Goal: Task Accomplishment & Management: Use online tool/utility

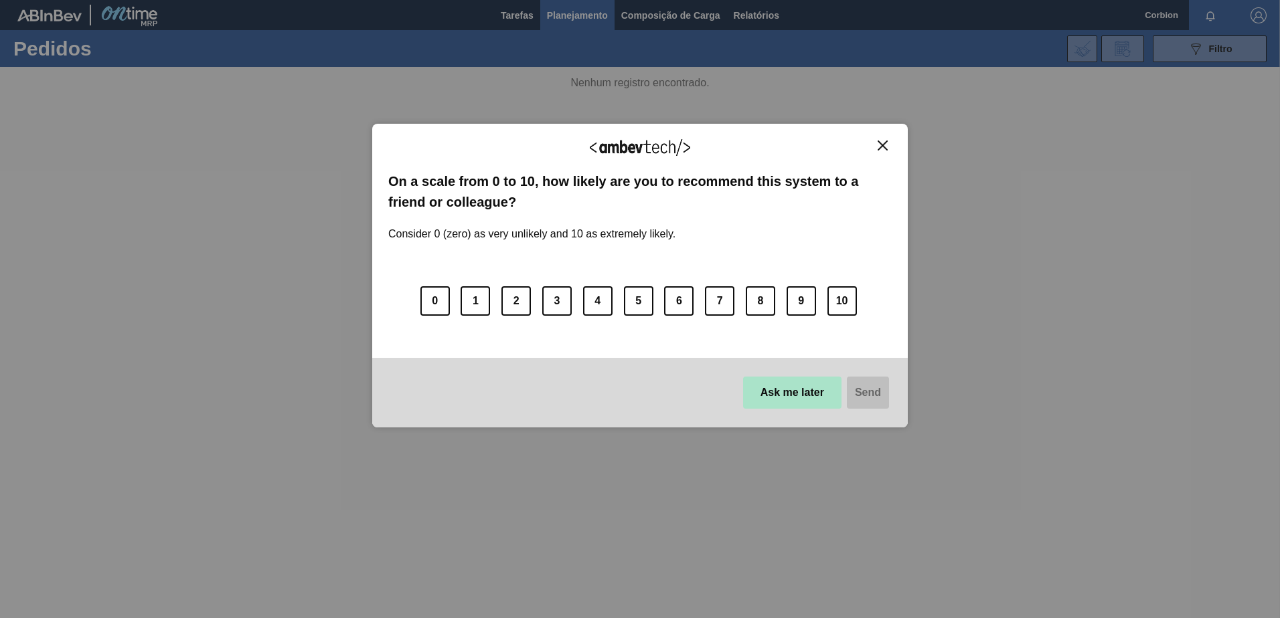
click at [788, 386] on button "Ask me later" at bounding box center [792, 393] width 98 height 32
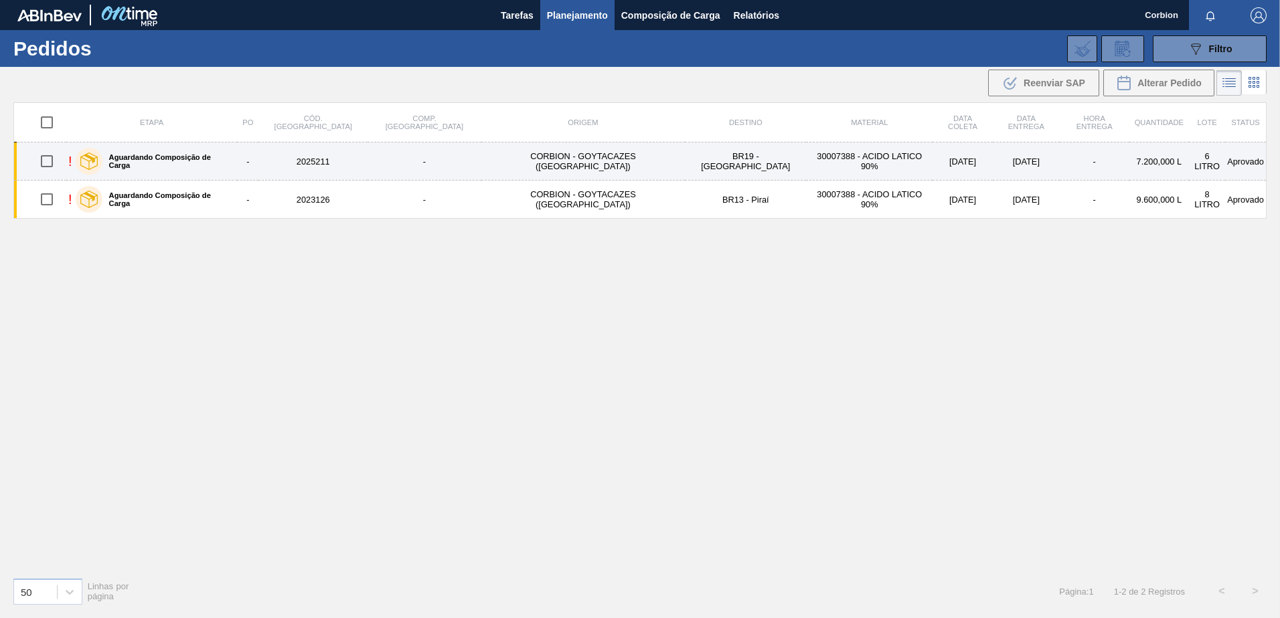
click at [52, 158] on input "checkbox" at bounding box center [47, 161] width 28 height 28
checkbox input "true"
click at [429, 162] on td "-" at bounding box center [424, 162] width 114 height 38
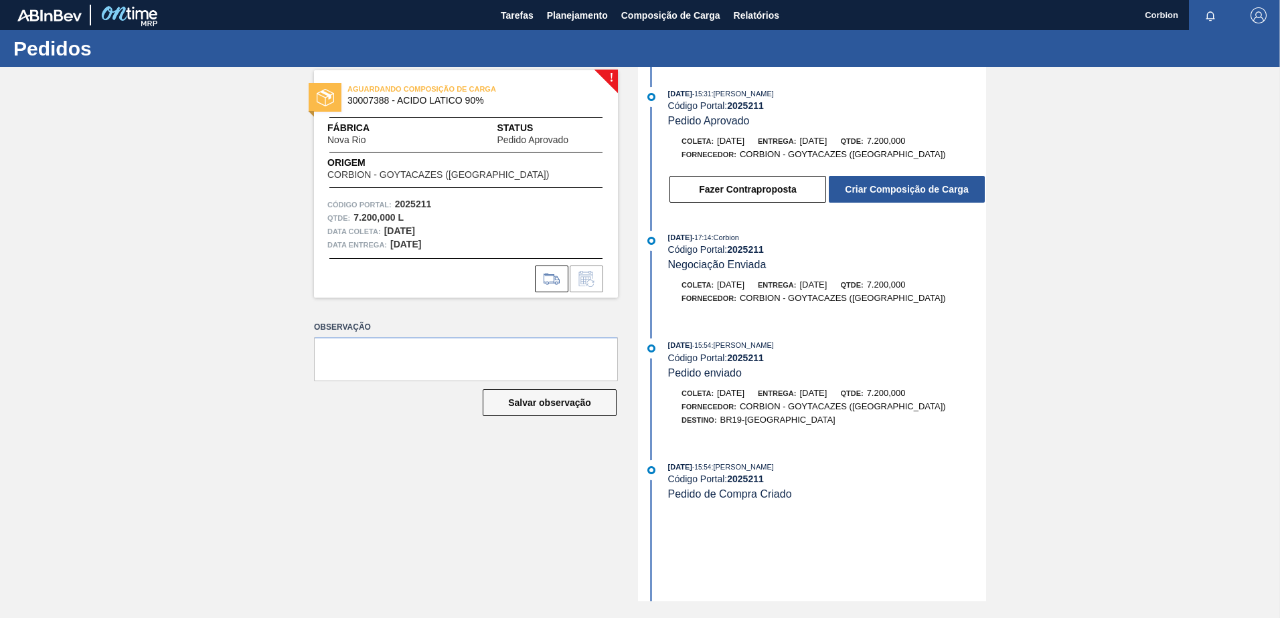
drag, startPoint x: 502, startPoint y: 443, endPoint x: 604, endPoint y: 290, distance: 184.3
click at [506, 436] on div "! AGUARDANDO COMPOSIÇÃO DE CARGA 30007388 - ACIDO LATICO 90% Fábrica Nova Rio S…" at bounding box center [456, 334] width 324 height 535
click at [867, 187] on button "Criar Composição de Carga" at bounding box center [907, 189] width 156 height 27
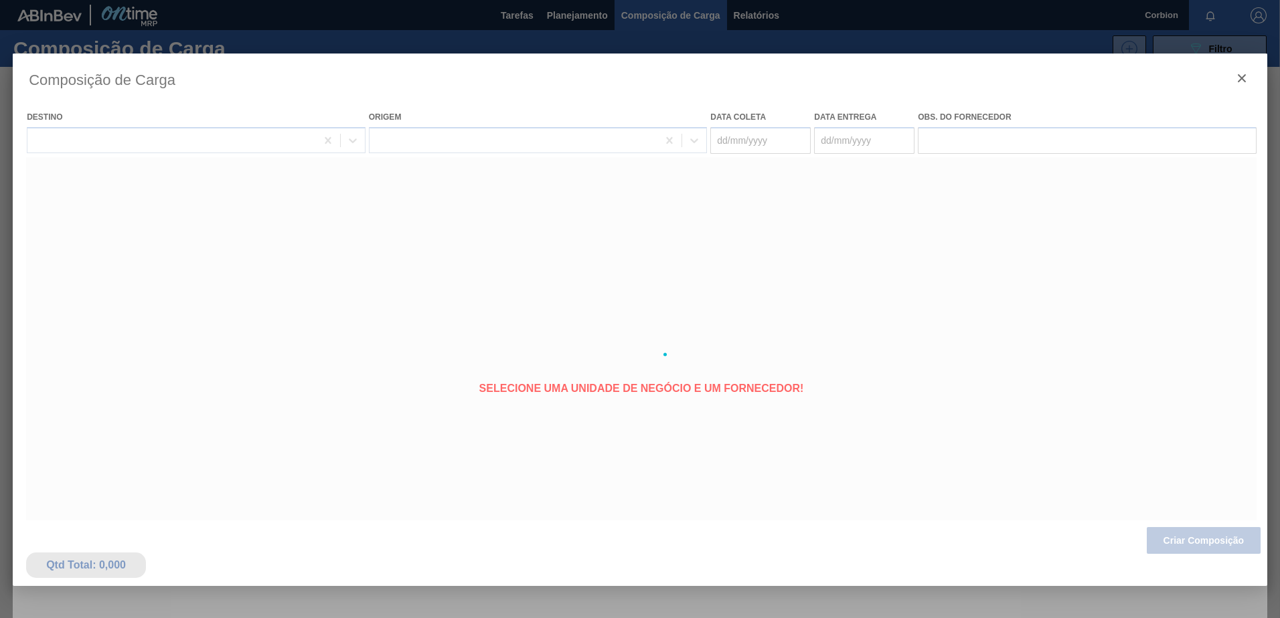
type coleta "[DATE]"
type entrega "[DATE]"
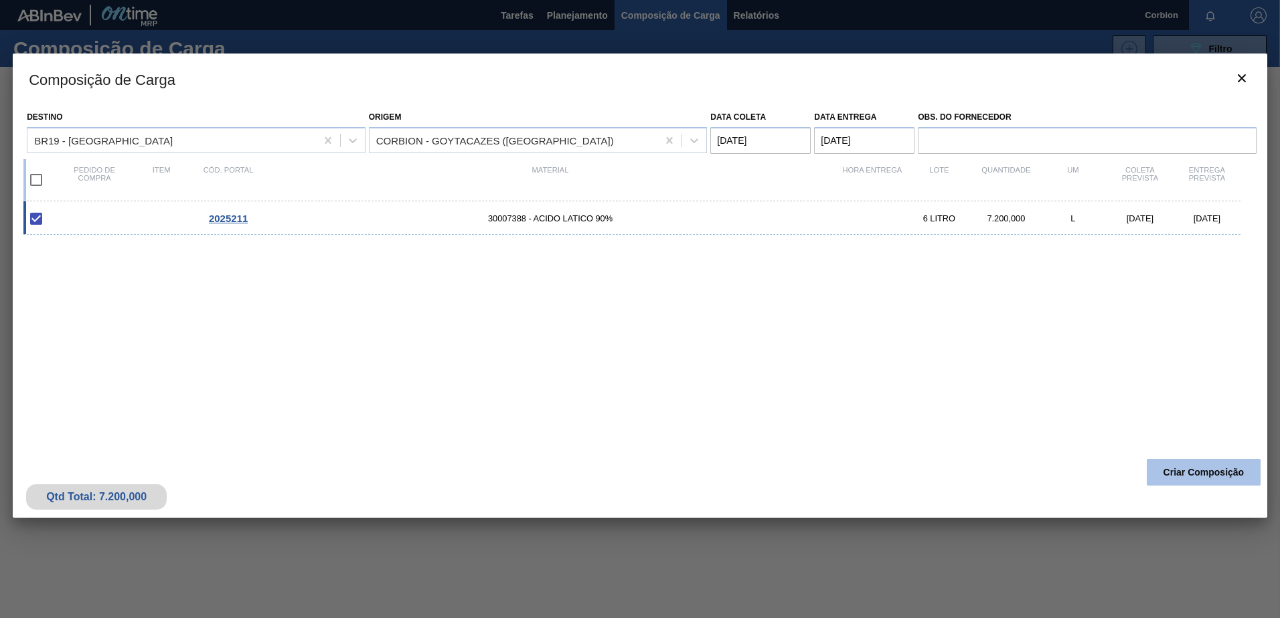
click at [1213, 475] on button "Criar Composição" at bounding box center [1203, 472] width 114 height 27
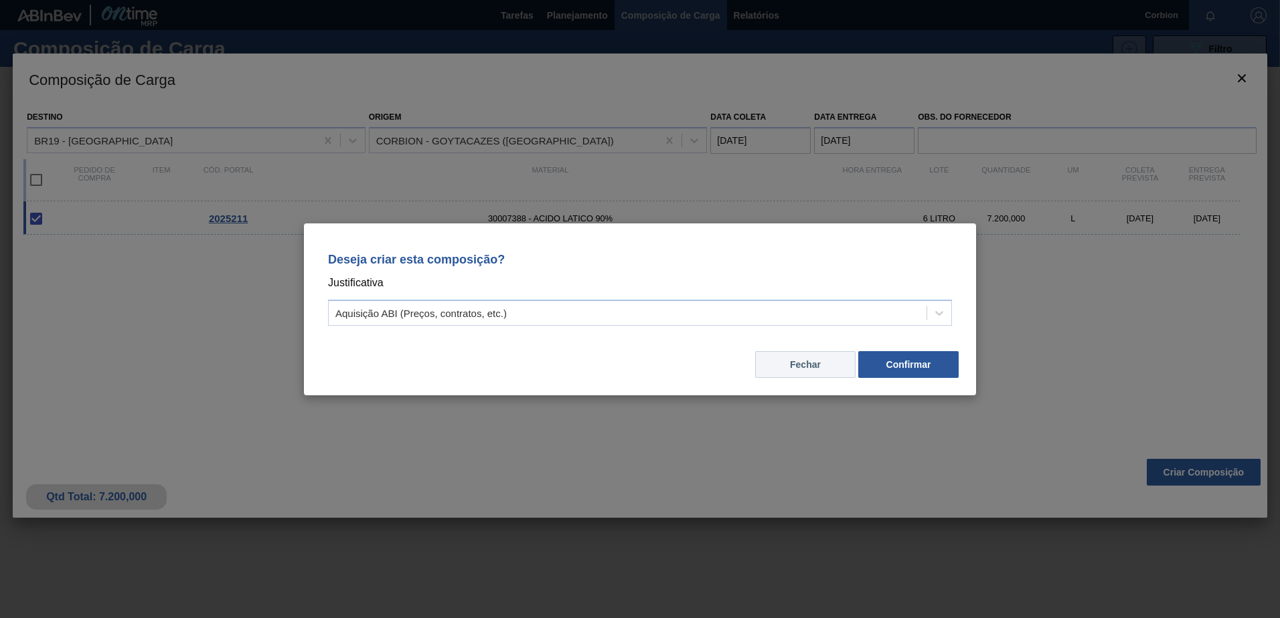
click at [800, 369] on button "Fechar" at bounding box center [805, 364] width 100 height 27
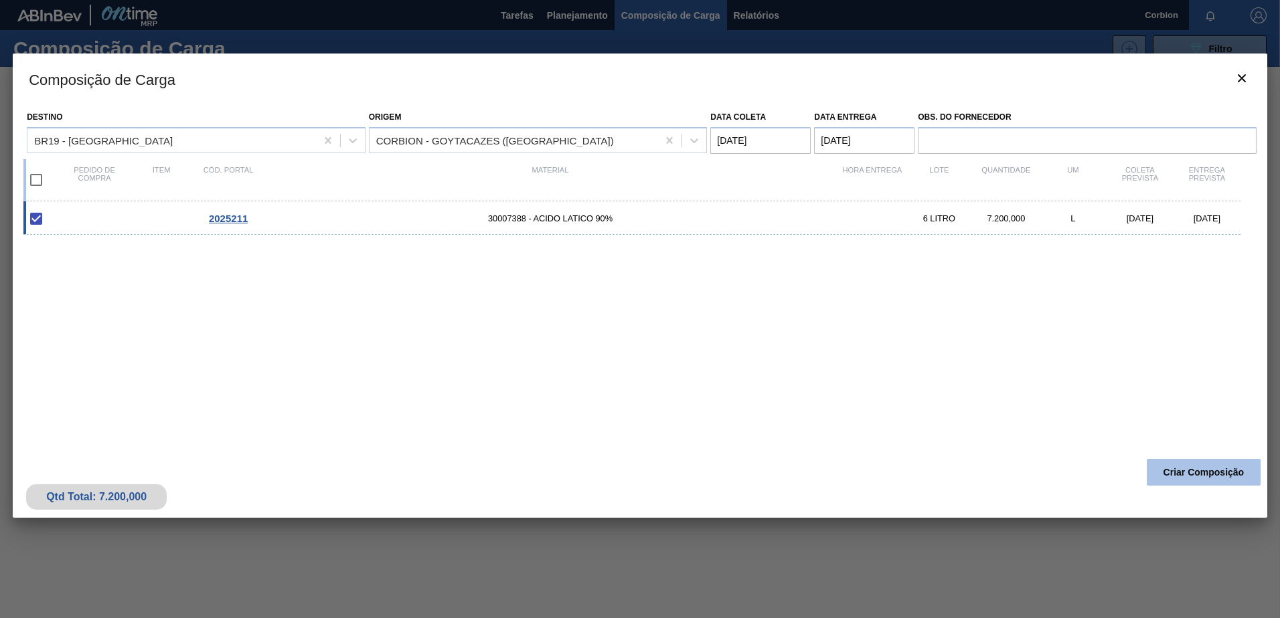
click at [1195, 465] on button "Criar Composição" at bounding box center [1203, 472] width 114 height 27
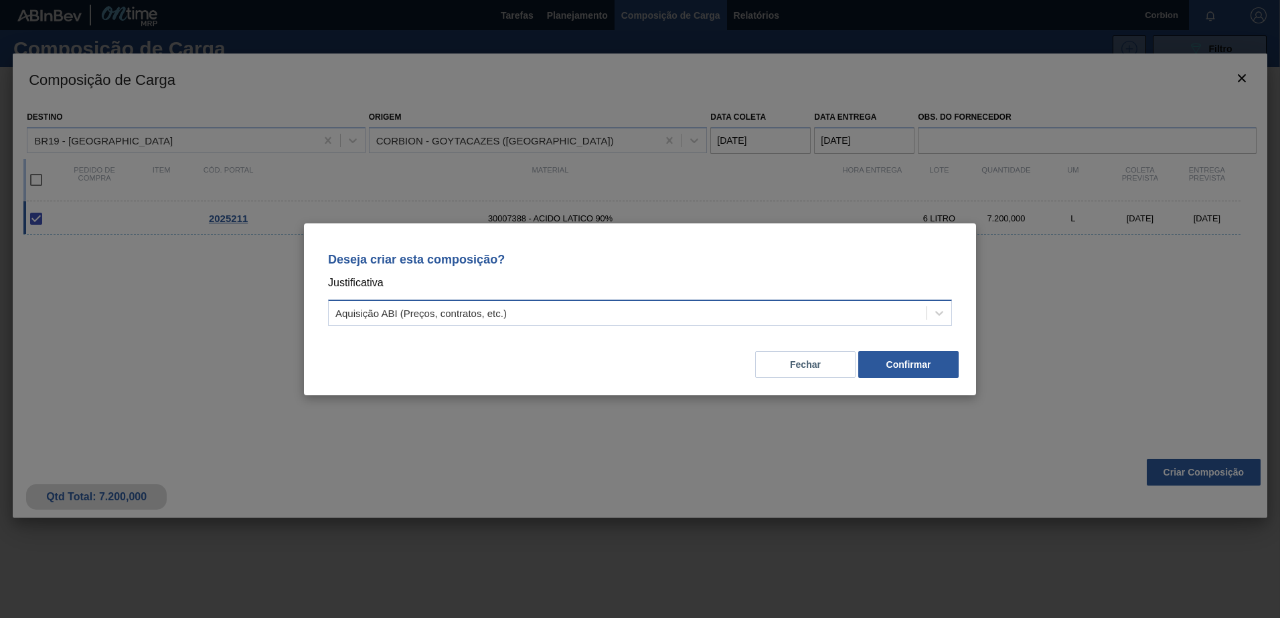
click at [537, 315] on div "Aquisição ABI (Preços, contratos, etc.)" at bounding box center [628, 312] width 598 height 19
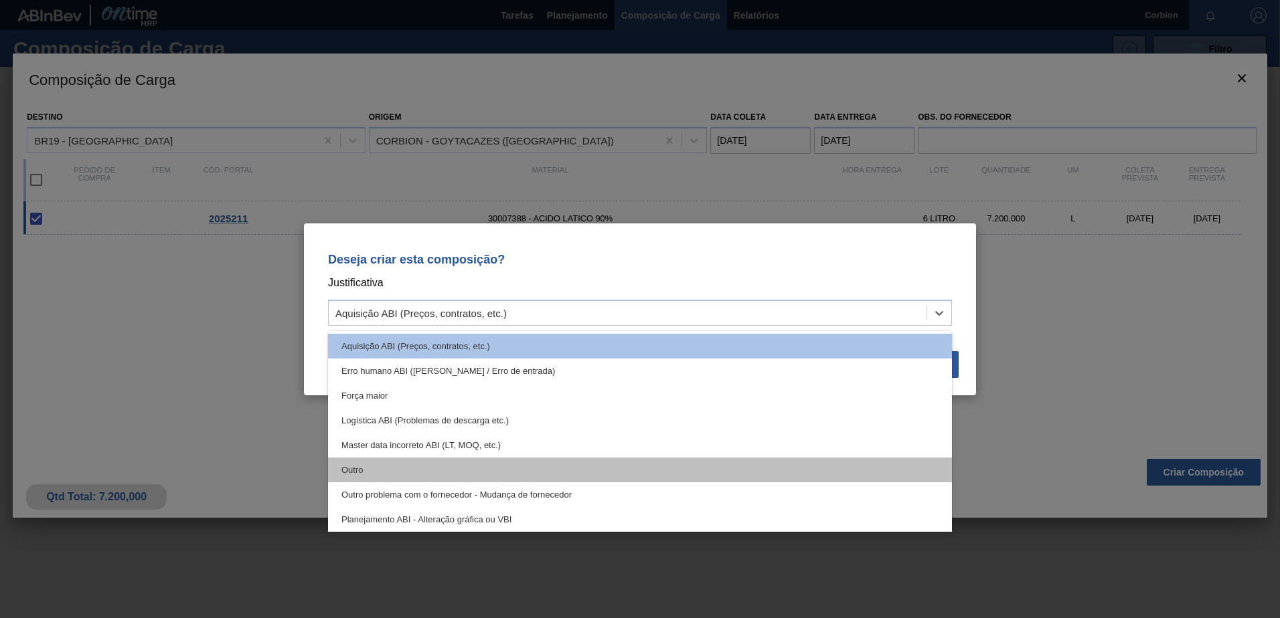
click at [448, 470] on div "Outro" at bounding box center [640, 470] width 624 height 25
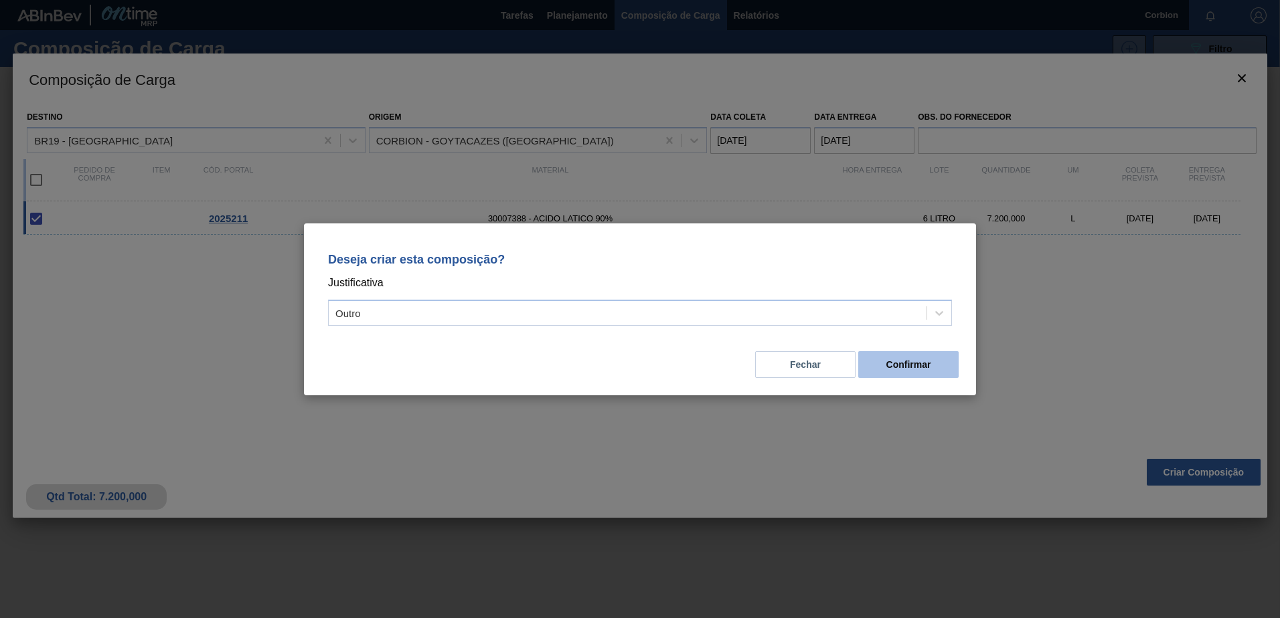
click at [918, 360] on button "Confirmar" at bounding box center [908, 364] width 100 height 27
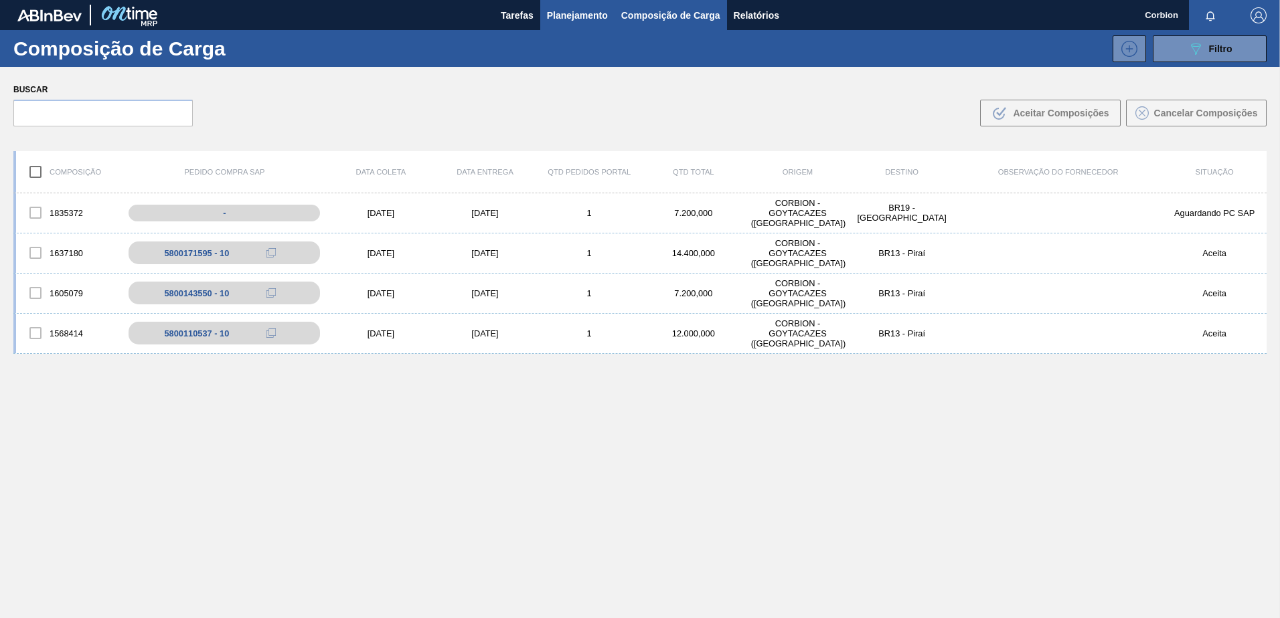
click at [574, 18] on span "Planejamento" at bounding box center [577, 15] width 61 height 16
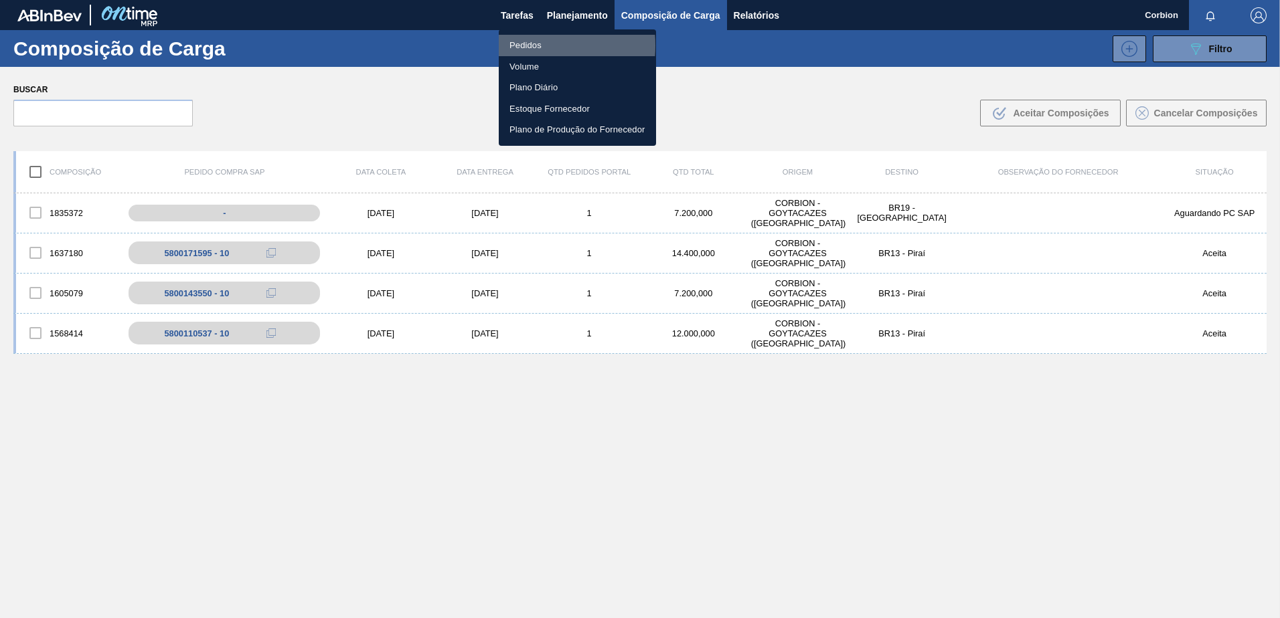
click at [524, 46] on li "Pedidos" at bounding box center [577, 45] width 157 height 21
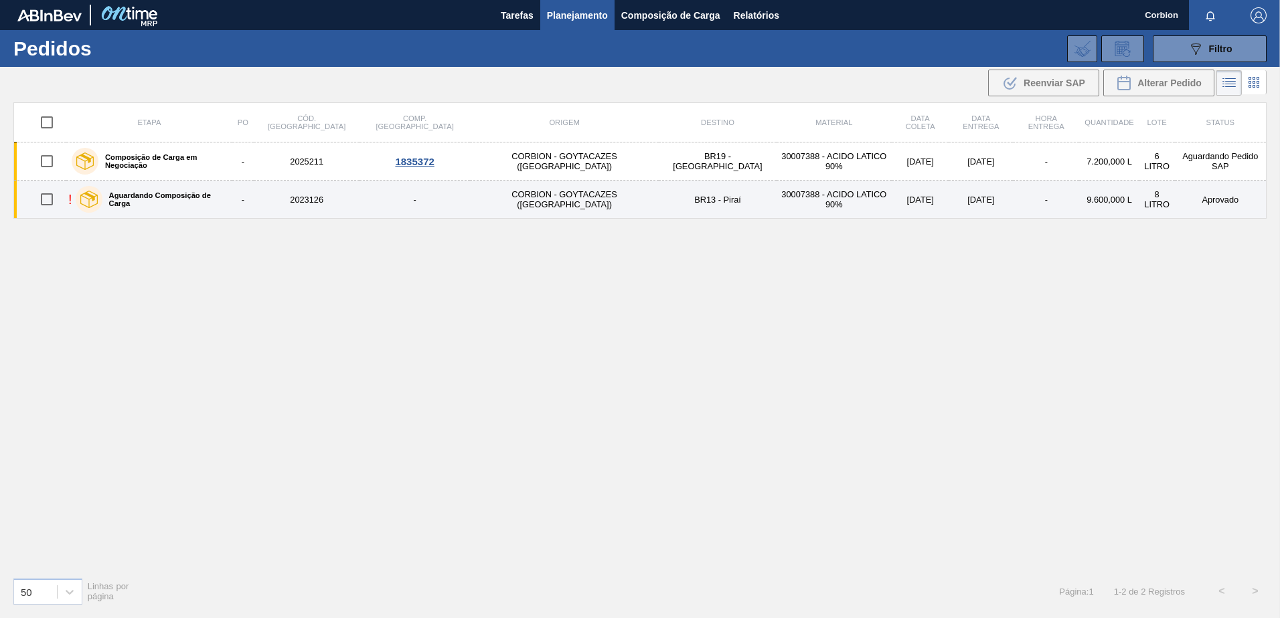
click at [534, 195] on td "CORBION - GOYTACAZES (RJ)" at bounding box center [564, 200] width 189 height 38
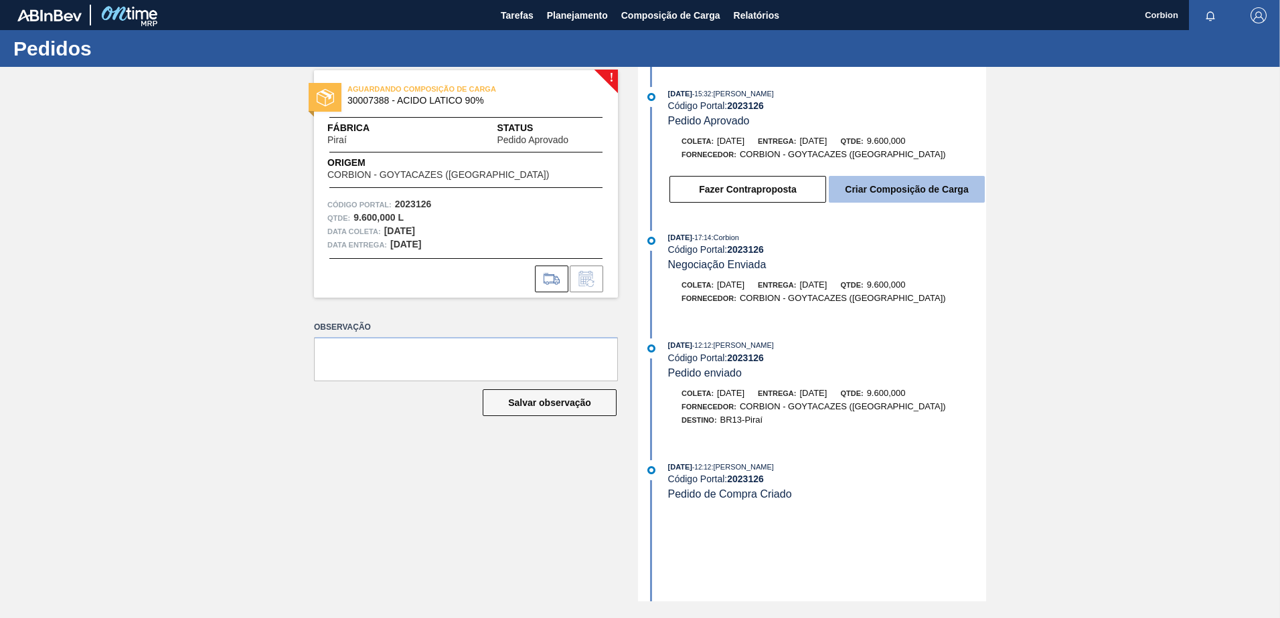
click at [902, 179] on button "Criar Composição de Carga" at bounding box center [907, 189] width 156 height 27
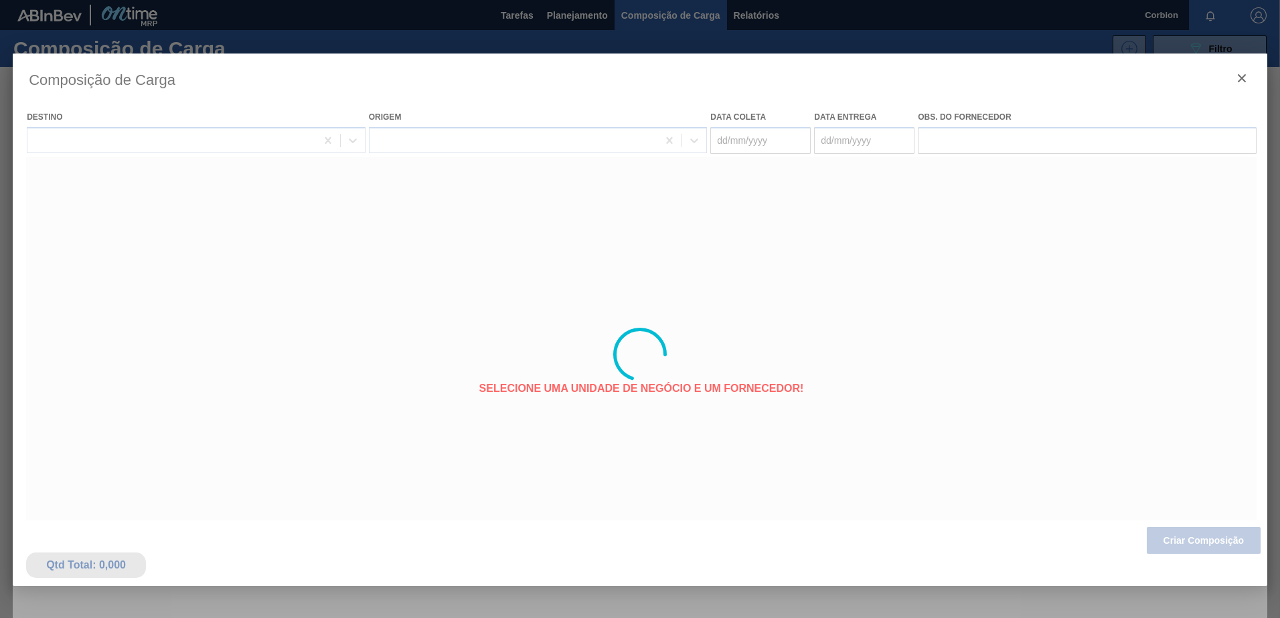
type coleta "[DATE]"
type entrega "[DATE]"
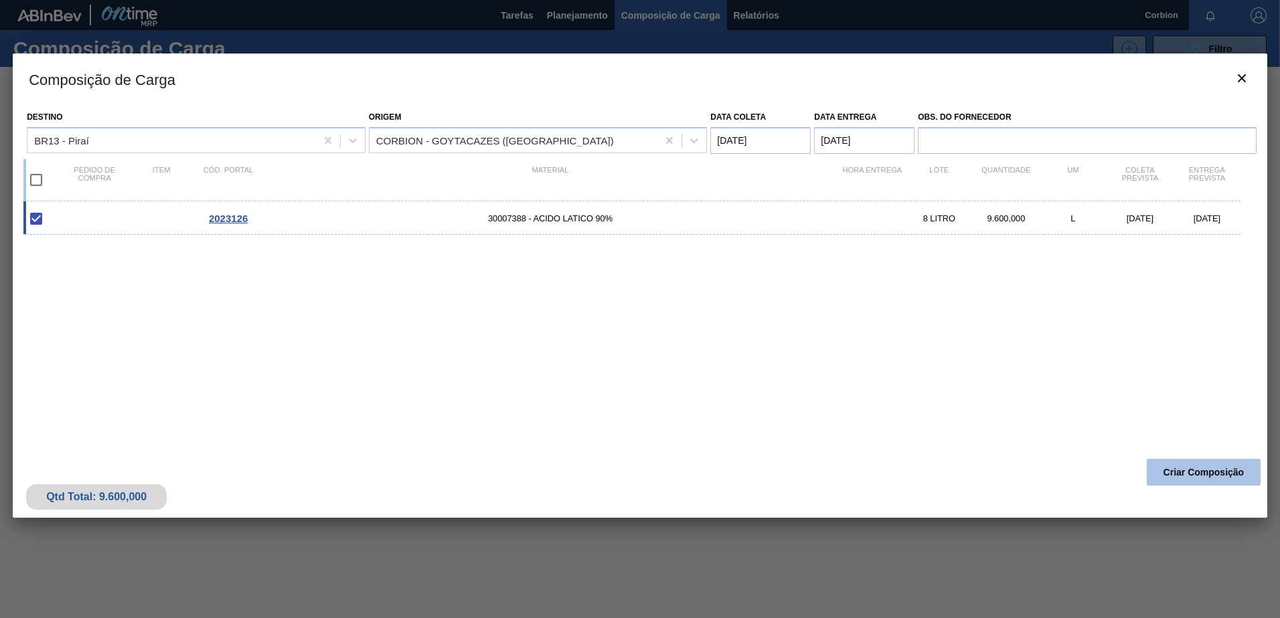
click at [1221, 471] on button "Criar Composição" at bounding box center [1203, 472] width 114 height 27
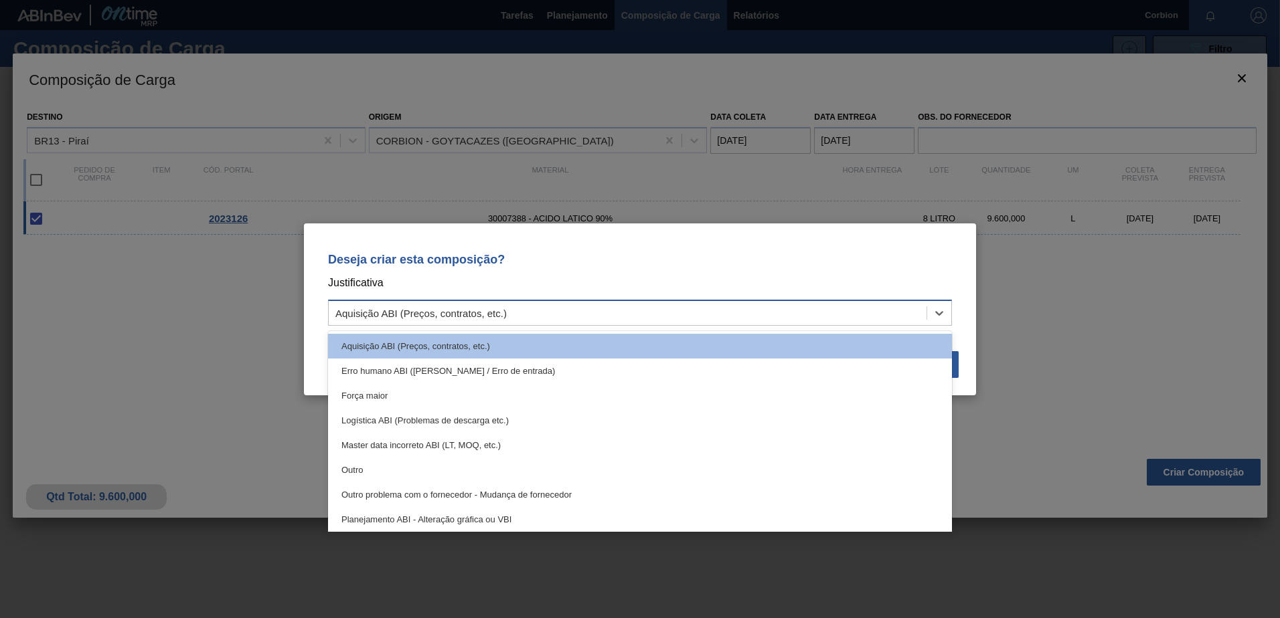
click at [833, 310] on div "Aquisição ABI (Preços, contratos, etc.)" at bounding box center [628, 312] width 598 height 19
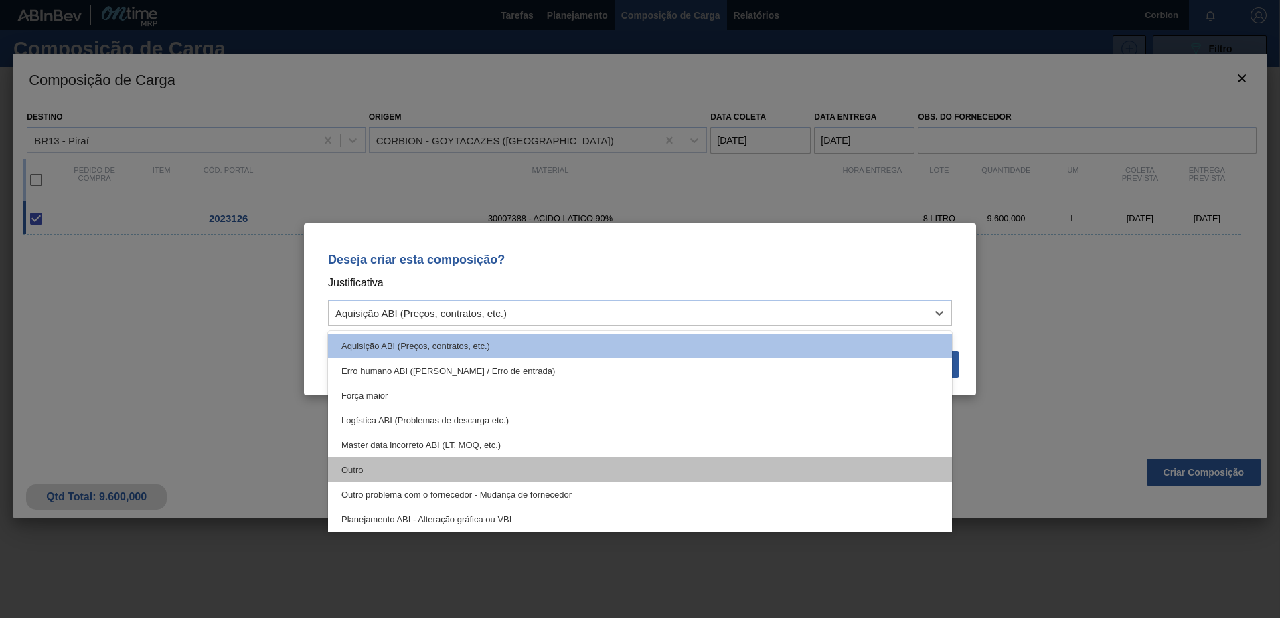
click at [453, 472] on div "Outro" at bounding box center [640, 470] width 624 height 25
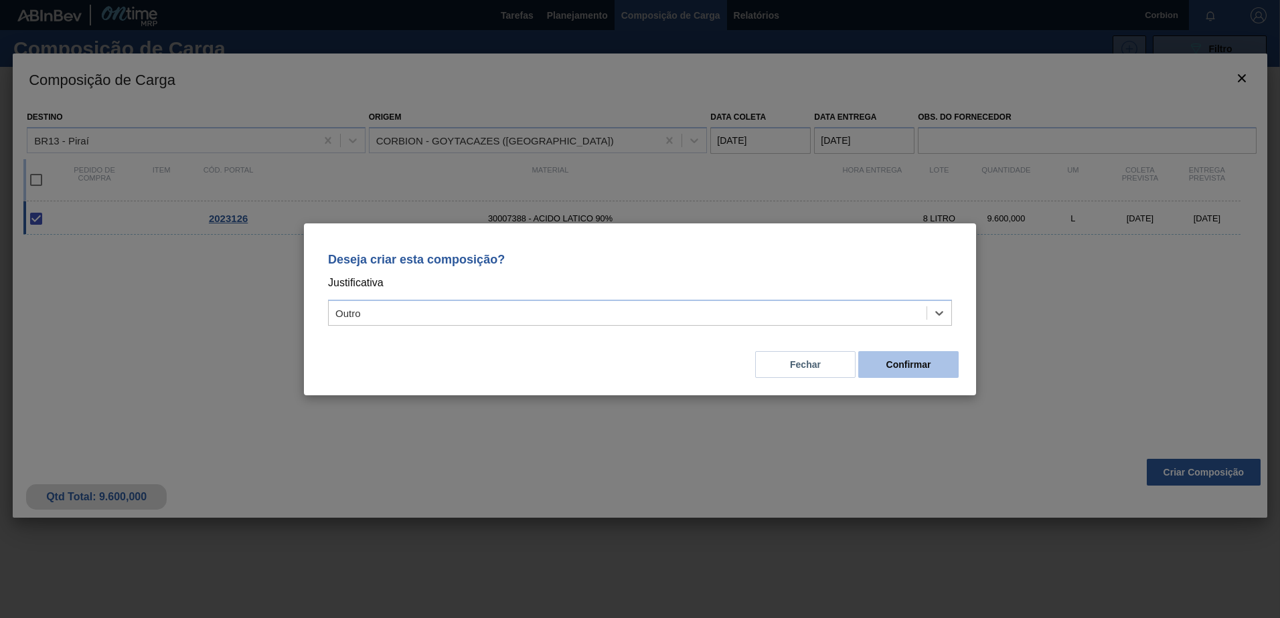
click at [911, 359] on button "Confirmar" at bounding box center [908, 364] width 100 height 27
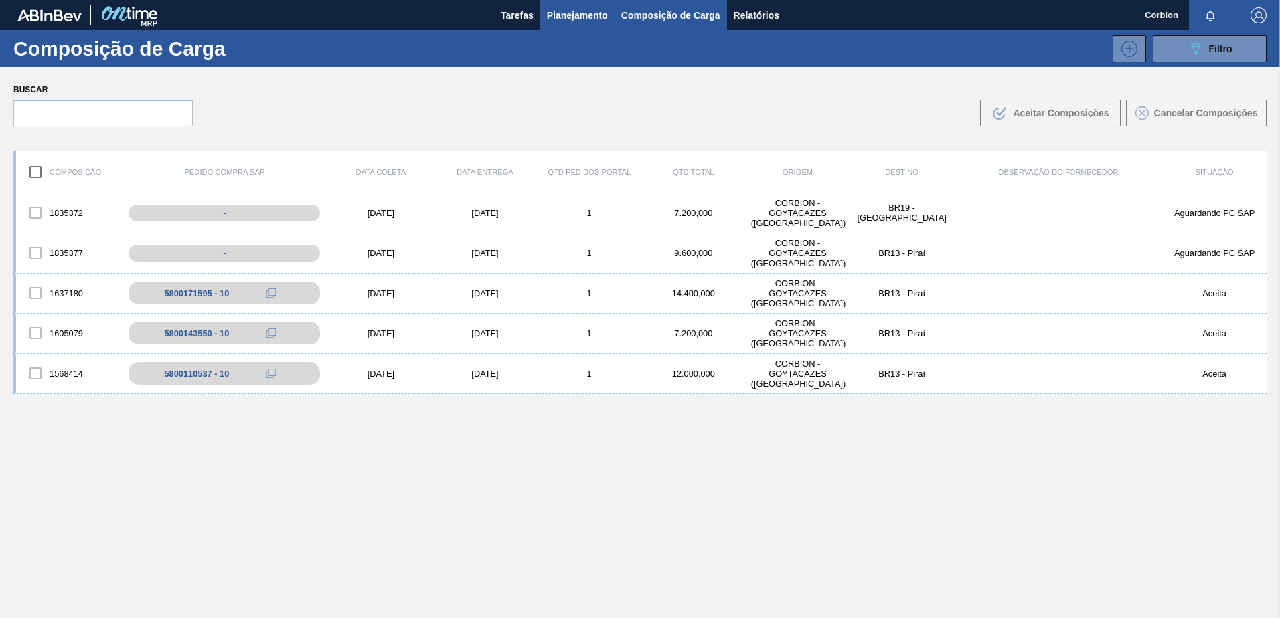
click at [567, 11] on span "Planejamento" at bounding box center [577, 15] width 61 height 16
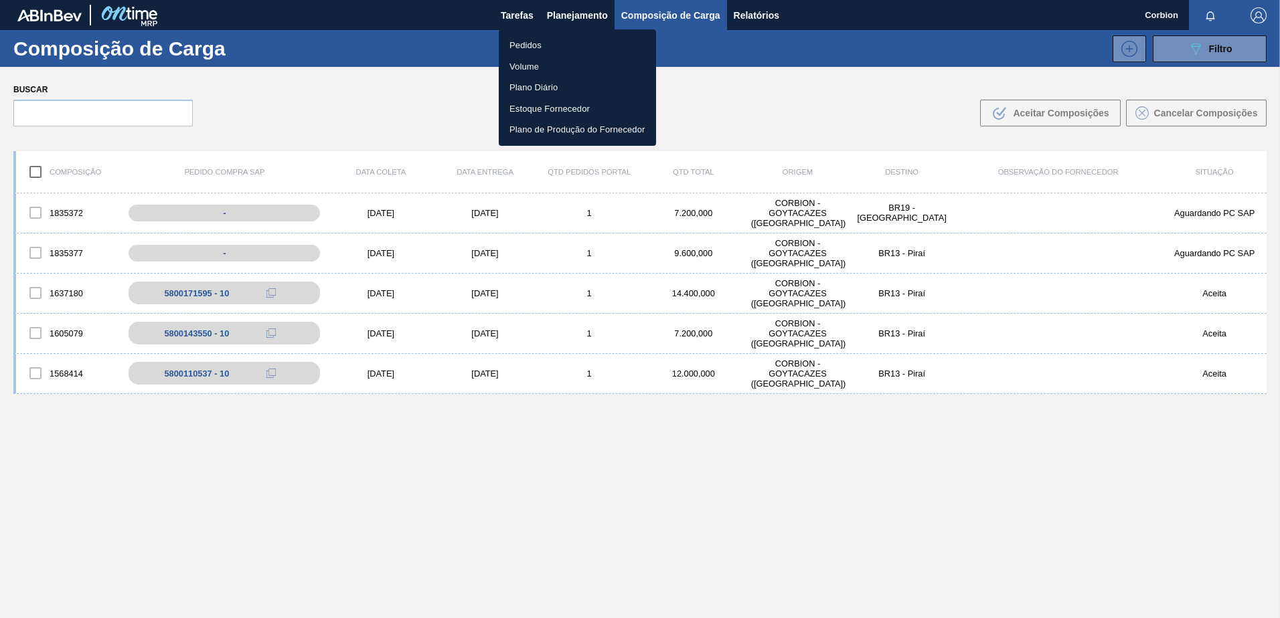
click at [531, 37] on li "Pedidos" at bounding box center [577, 45] width 157 height 21
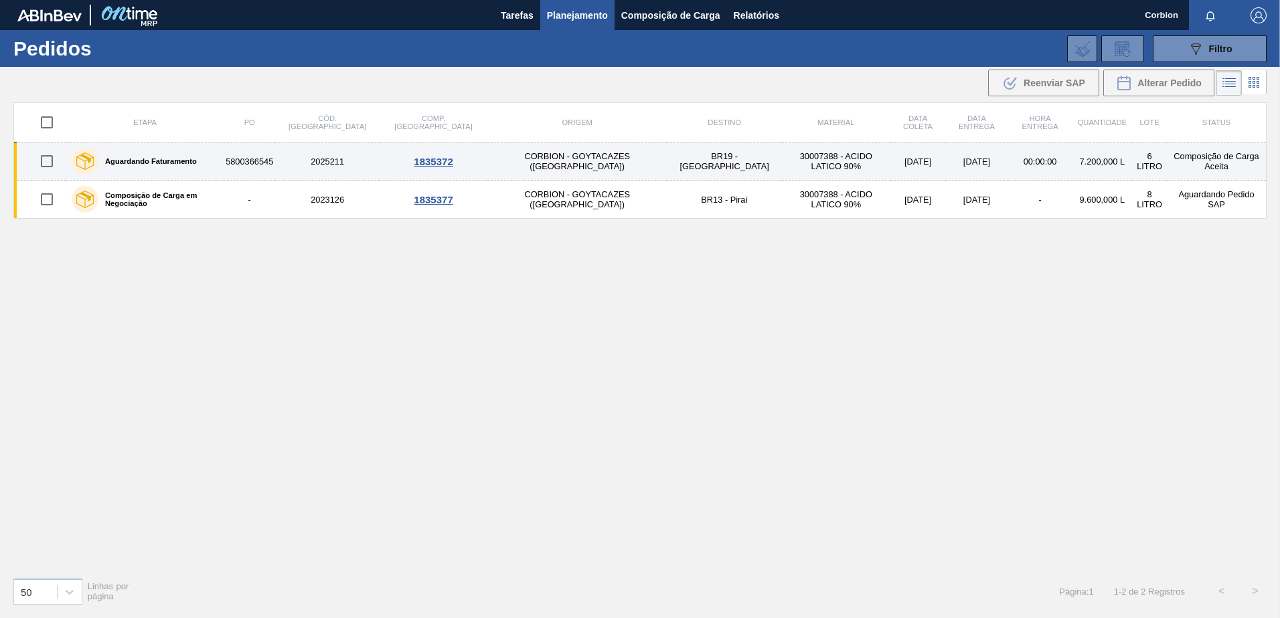
click at [672, 159] on td "BR19 - [GEOGRAPHIC_DATA]" at bounding box center [724, 162] width 115 height 38
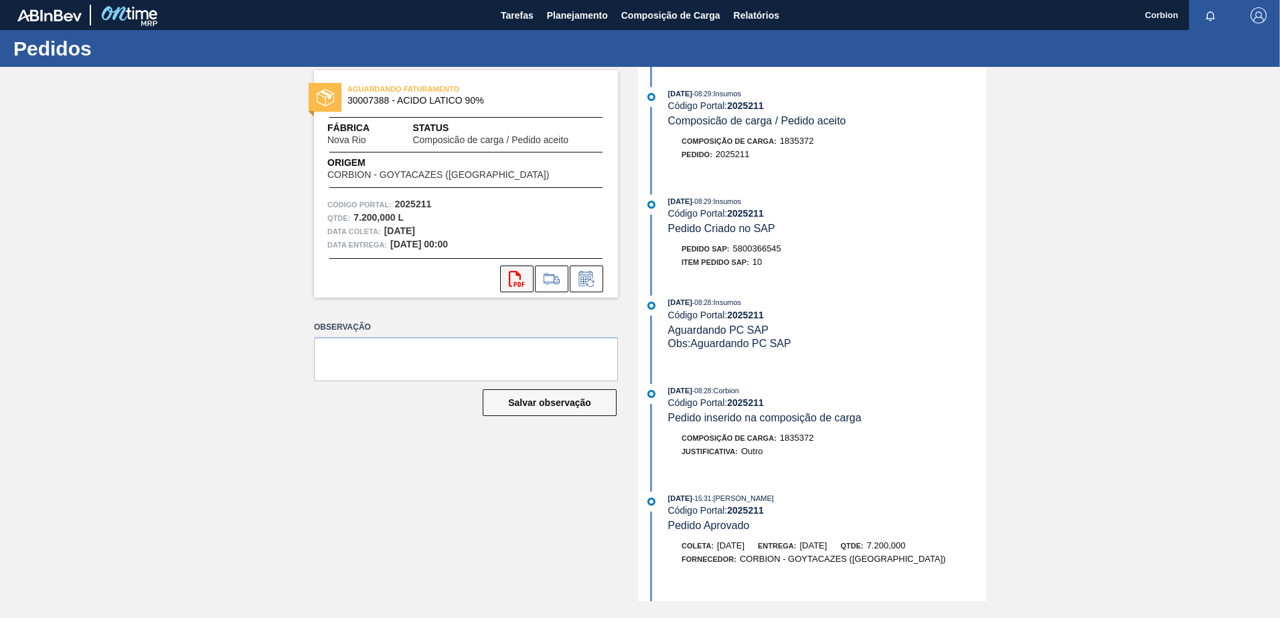
click at [517, 274] on icon at bounding box center [516, 279] width 15 height 16
click at [516, 276] on icon "svg{fill:#ff0000}" at bounding box center [517, 279] width 16 height 16
click at [578, 13] on span "Planejamento" at bounding box center [577, 15] width 61 height 16
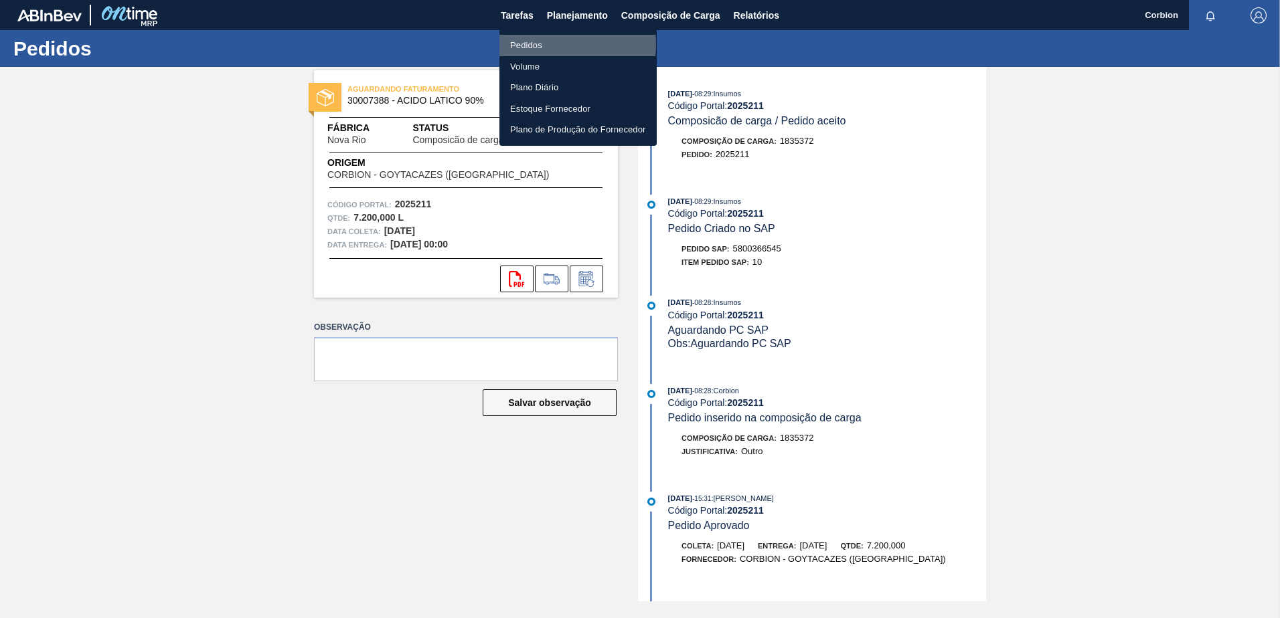
click at [526, 44] on li "Pedidos" at bounding box center [577, 45] width 157 height 21
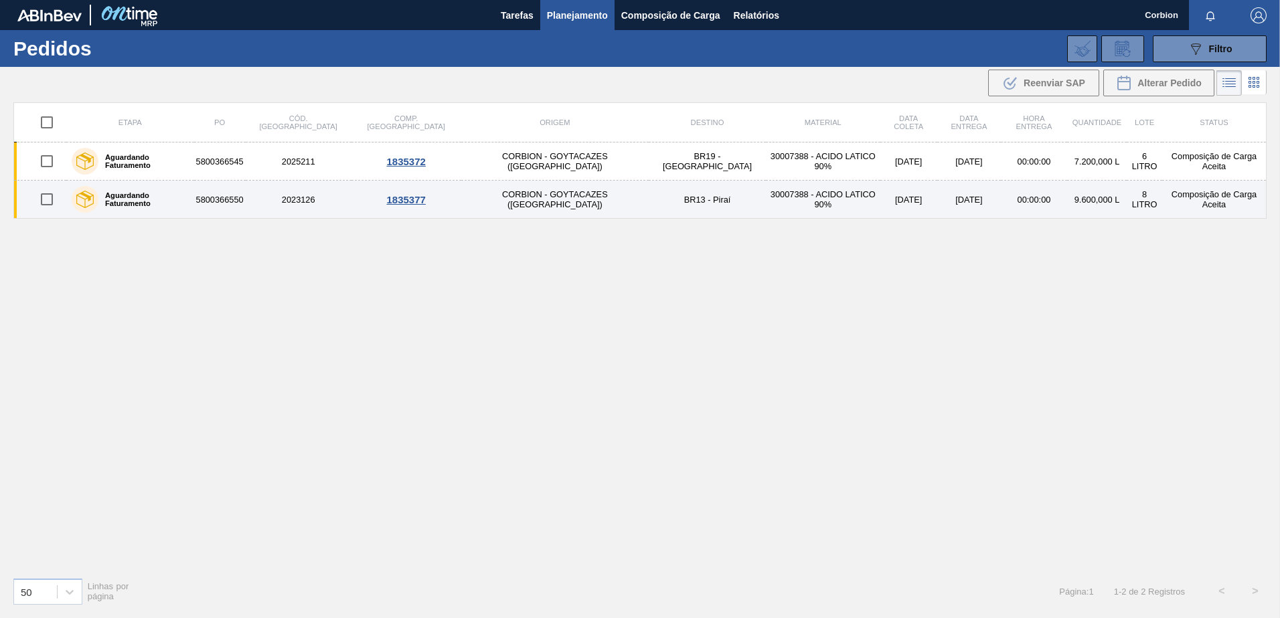
click at [531, 192] on td "CORBION - GOYTACAZES (RJ)" at bounding box center [554, 200] width 187 height 38
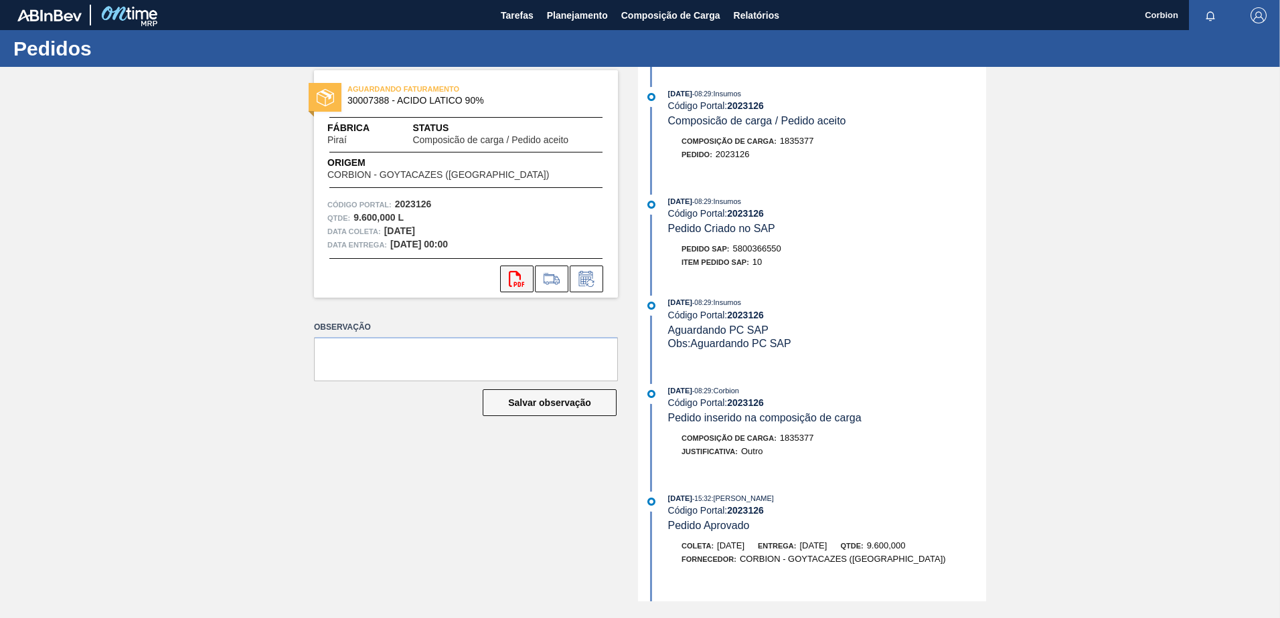
click at [520, 278] on icon at bounding box center [516, 279] width 15 height 16
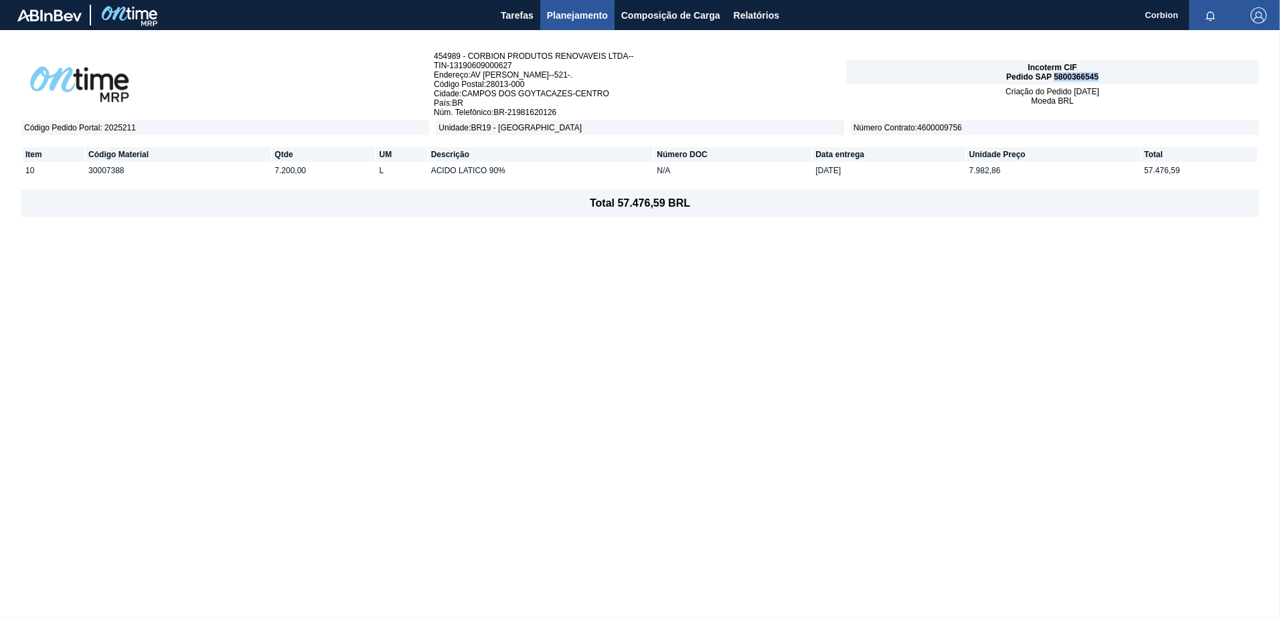
drag, startPoint x: 1102, startPoint y: 79, endPoint x: 1053, endPoint y: 80, distance: 49.5
click at [1053, 80] on div "Incoterm CIF Pedido SAP 5800366545" at bounding box center [1052, 72] width 412 height 24
copy span "5800366545"
click at [803, 499] on div "454989 - CORBION PRODUTOS RENOVAVEIS LTDA-- TIN - 13190609000627 Endereço : AV …" at bounding box center [640, 324] width 1280 height 588
click at [572, 428] on div "454989 - CORBION PRODUTOS RENOVAVEIS LTDA-- TIN - 13190609000627 Endereço : AV …" at bounding box center [640, 324] width 1280 height 588
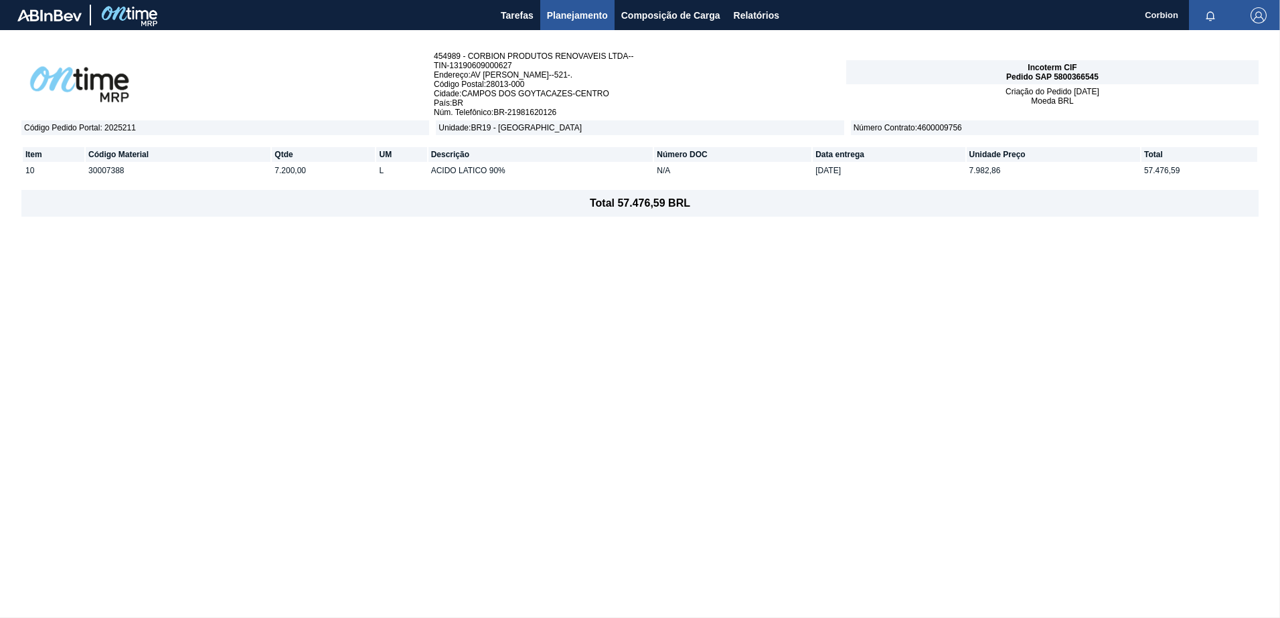
click at [468, 377] on div "454989 - CORBION PRODUTOS RENOVAVEIS LTDA-- TIN - 13190609000627 Endereço : AV …" at bounding box center [640, 324] width 1280 height 588
drag, startPoint x: 1107, startPoint y: 76, endPoint x: 1053, endPoint y: 80, distance: 54.3
click at [1053, 80] on div "Incoterm CIF Pedido SAP 5800366550" at bounding box center [1052, 72] width 412 height 24
copy span "5800366550"
click at [983, 410] on div "454989 - CORBION PRODUTOS RENOVAVEIS LTDA-- TIN - 13190609000627 Endereço : AV …" at bounding box center [640, 324] width 1280 height 588
